Goal: Navigation & Orientation: Find specific page/section

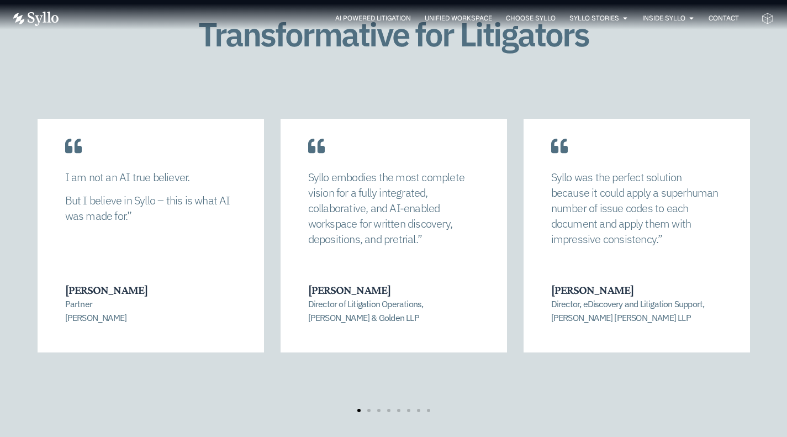
scroll to position [2273, 0]
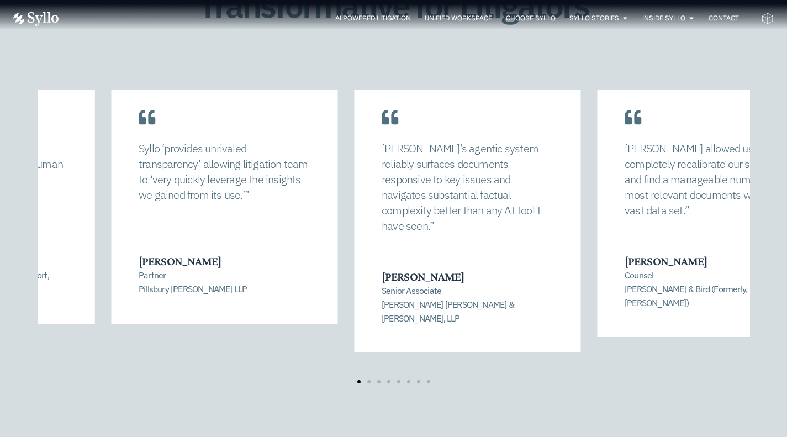
click at [19, 182] on div "[PERSON_NAME] allowed us to completely recalibrate our strategy and find a mana…" at bounding box center [393, 237] width 761 height 294
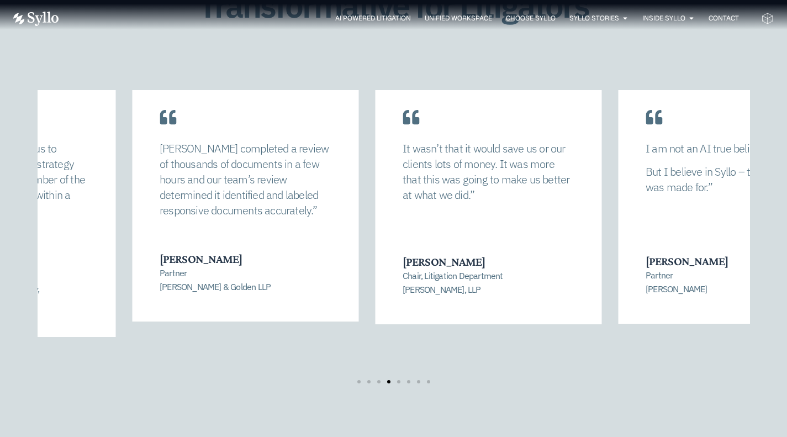
click at [23, 175] on div "[PERSON_NAME] allowed us to completely recalibrate our strategy and find a mana…" at bounding box center [393, 237] width 761 height 294
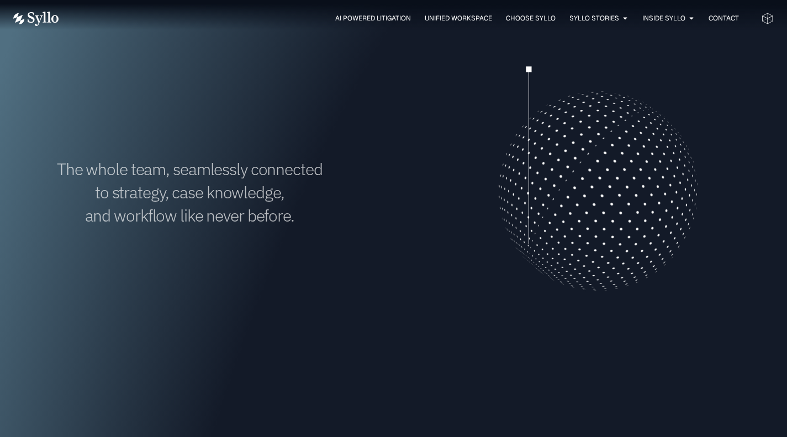
scroll to position [19, 0]
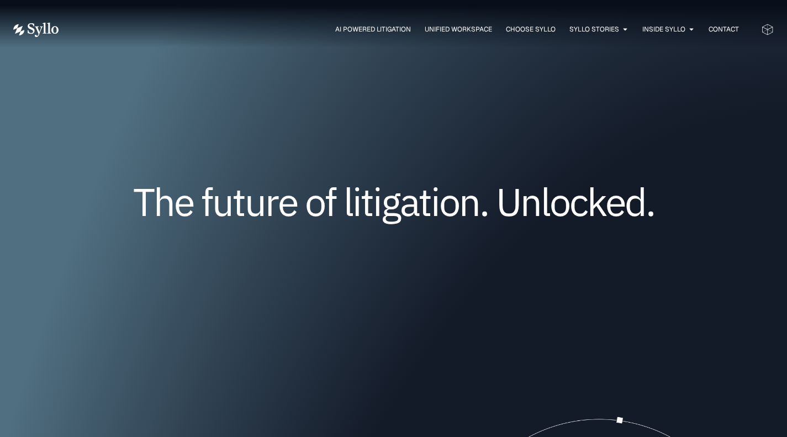
click at [365, 26] on span "AI Powered Litigation" at bounding box center [373, 29] width 76 height 10
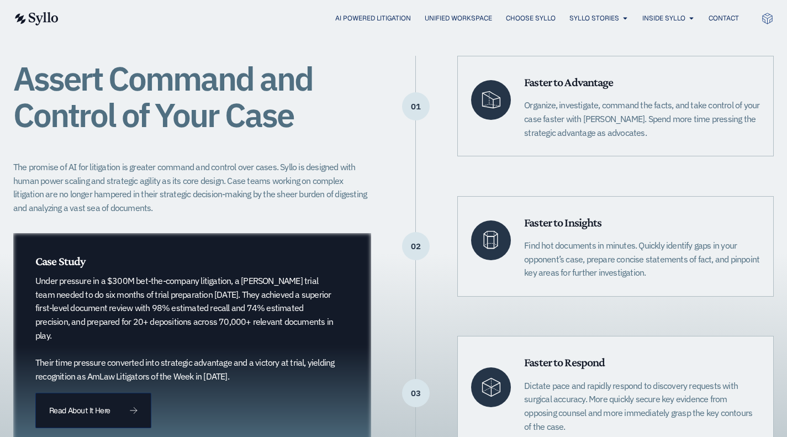
scroll to position [245, 0]
